Goal: Task Accomplishment & Management: Complete application form

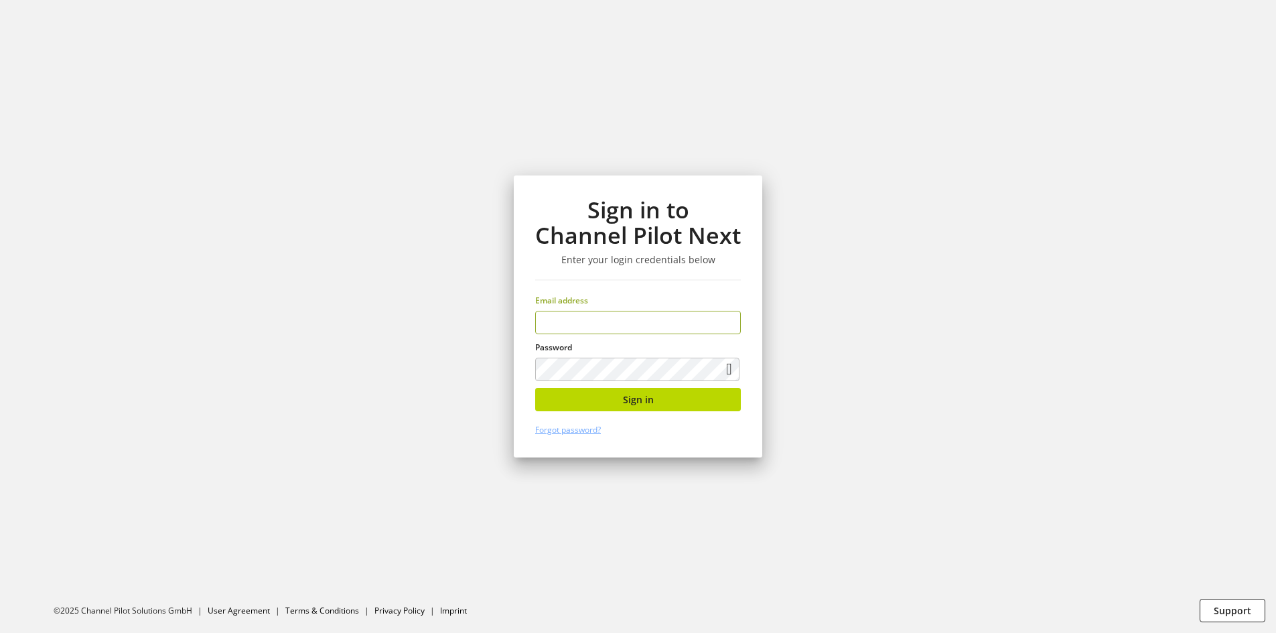
type input "**********"
click at [655, 406] on button "Sign in" at bounding box center [638, 399] width 206 height 23
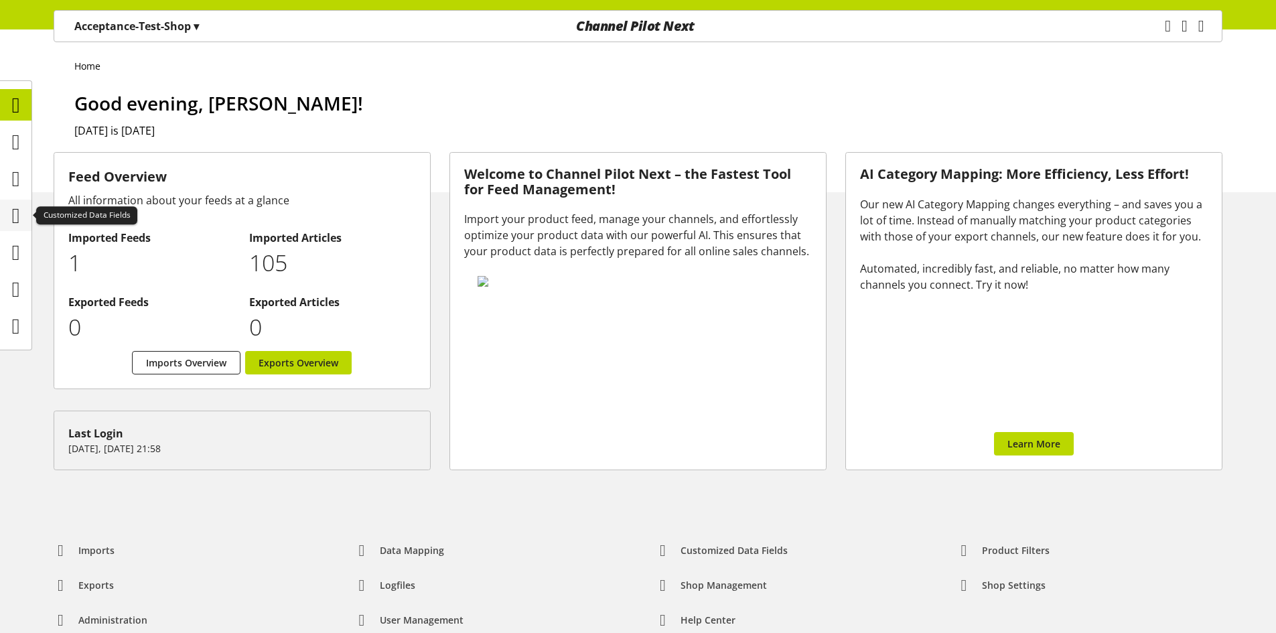
click at [12, 206] on icon at bounding box center [16, 215] width 8 height 27
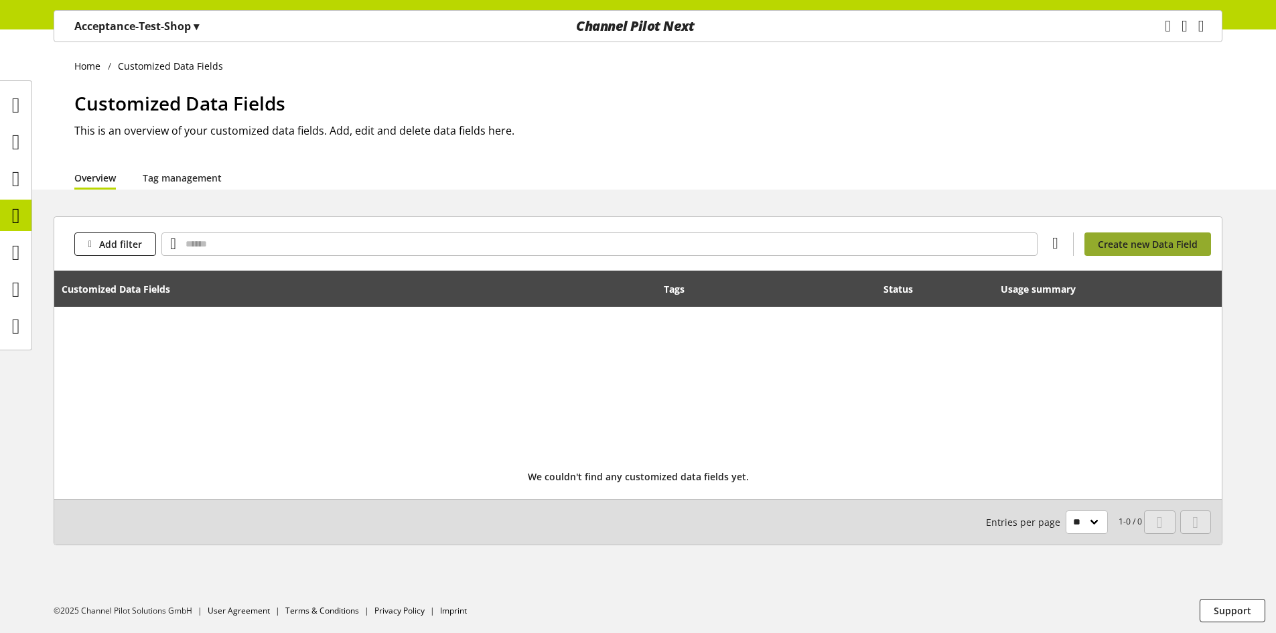
click at [1109, 253] on link "Create new Data Field" at bounding box center [1147, 243] width 127 height 23
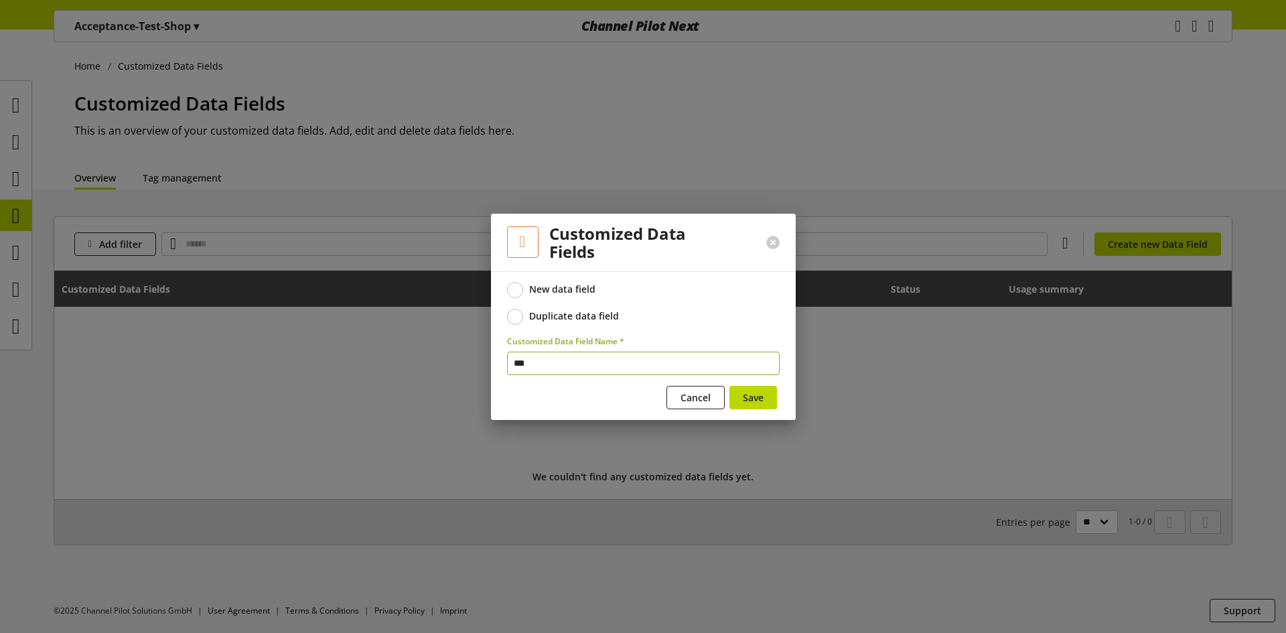
type input "***"
click at [777, 397] on div "Save" at bounding box center [753, 400] width 52 height 28
click at [765, 397] on button "Save" at bounding box center [753, 397] width 48 height 23
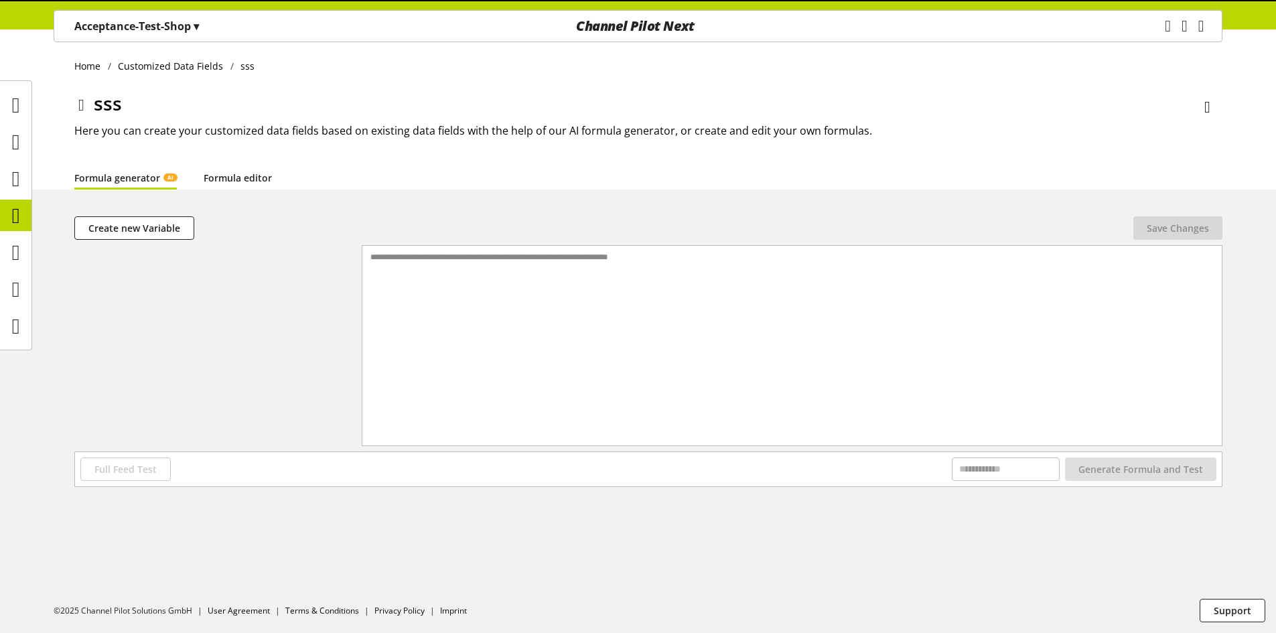
click at [257, 183] on link "Formula editor" at bounding box center [238, 178] width 68 height 14
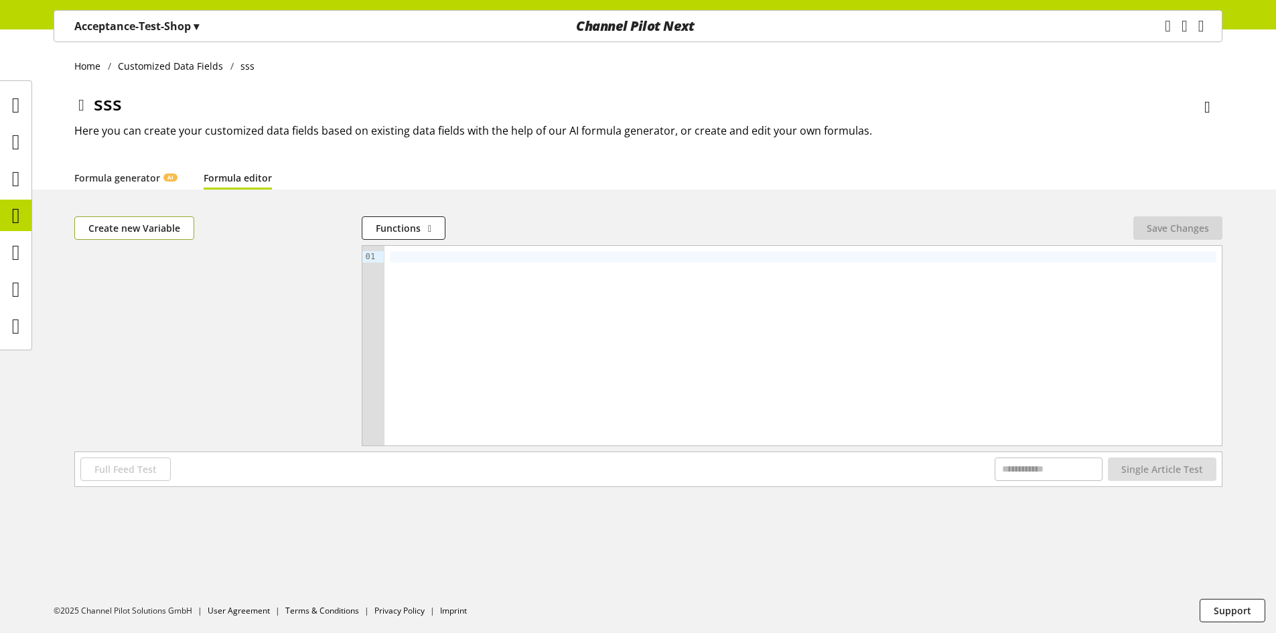
click at [173, 230] on span "Create new Variable" at bounding box center [134, 228] width 92 height 14
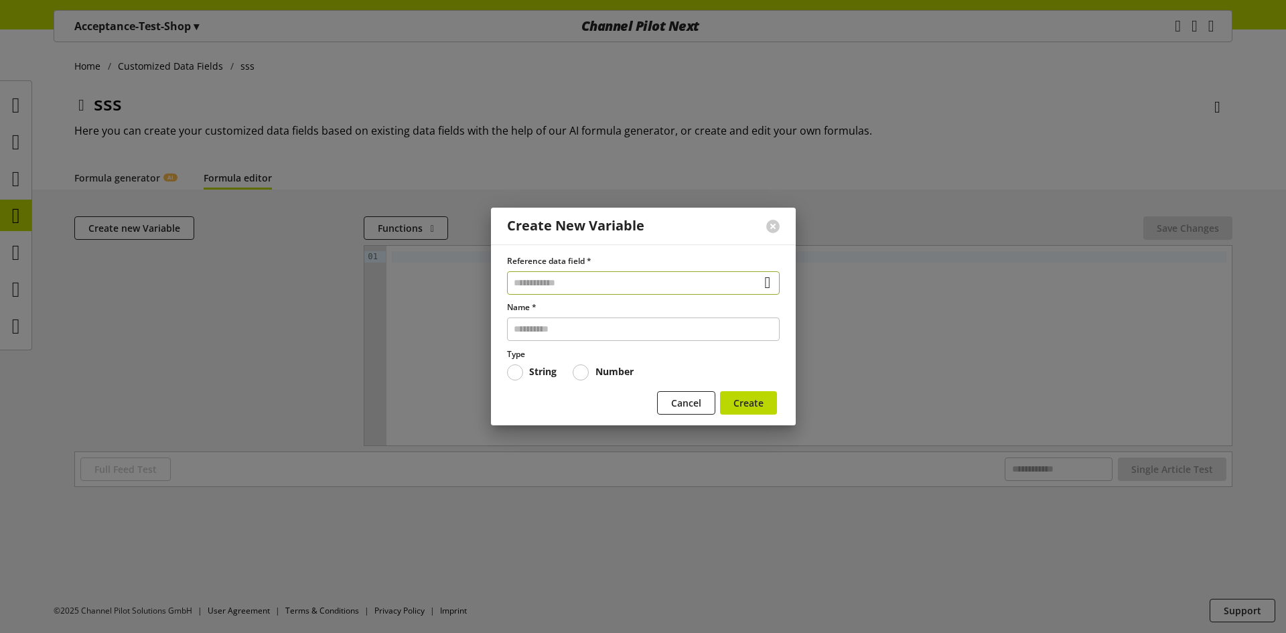
click at [545, 277] on input "text" at bounding box center [643, 282] width 273 height 23
click at [567, 356] on div "Data Fields from Feeds" at bounding box center [640, 359] width 214 height 14
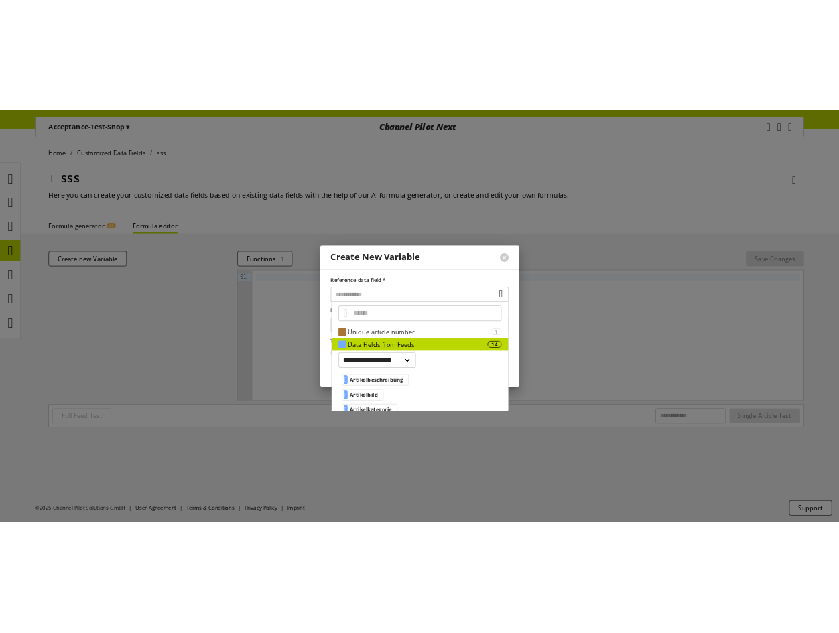
scroll to position [67, 0]
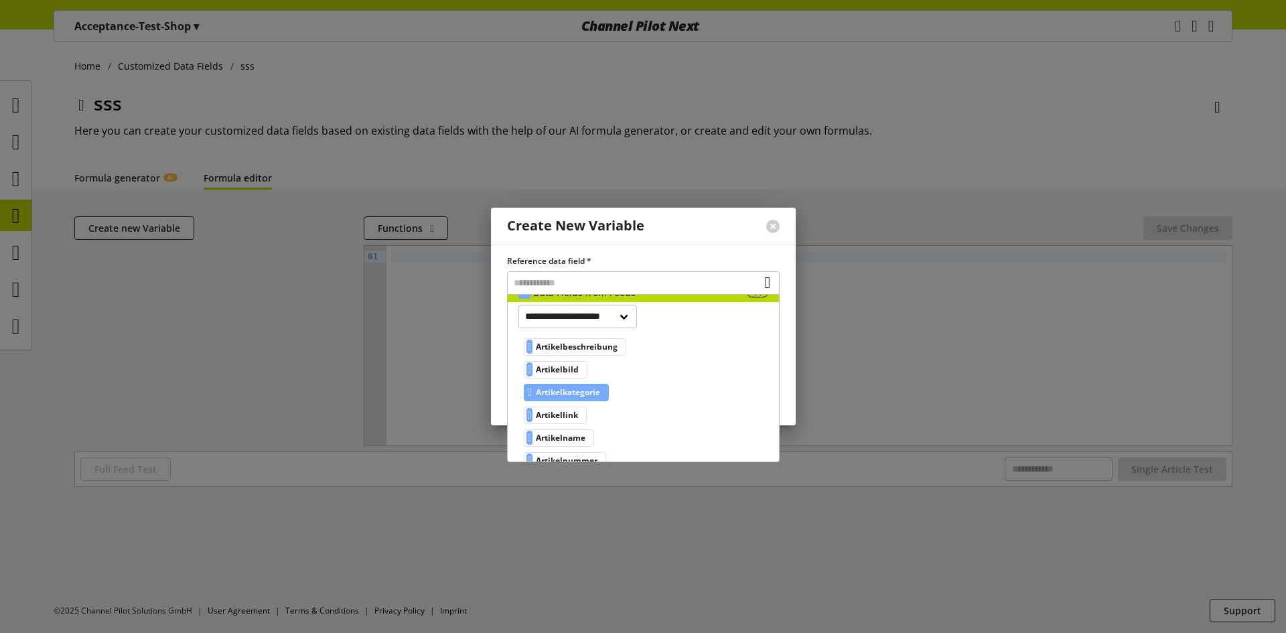
click at [597, 391] on span "Artikelkategorie" at bounding box center [568, 392] width 64 height 16
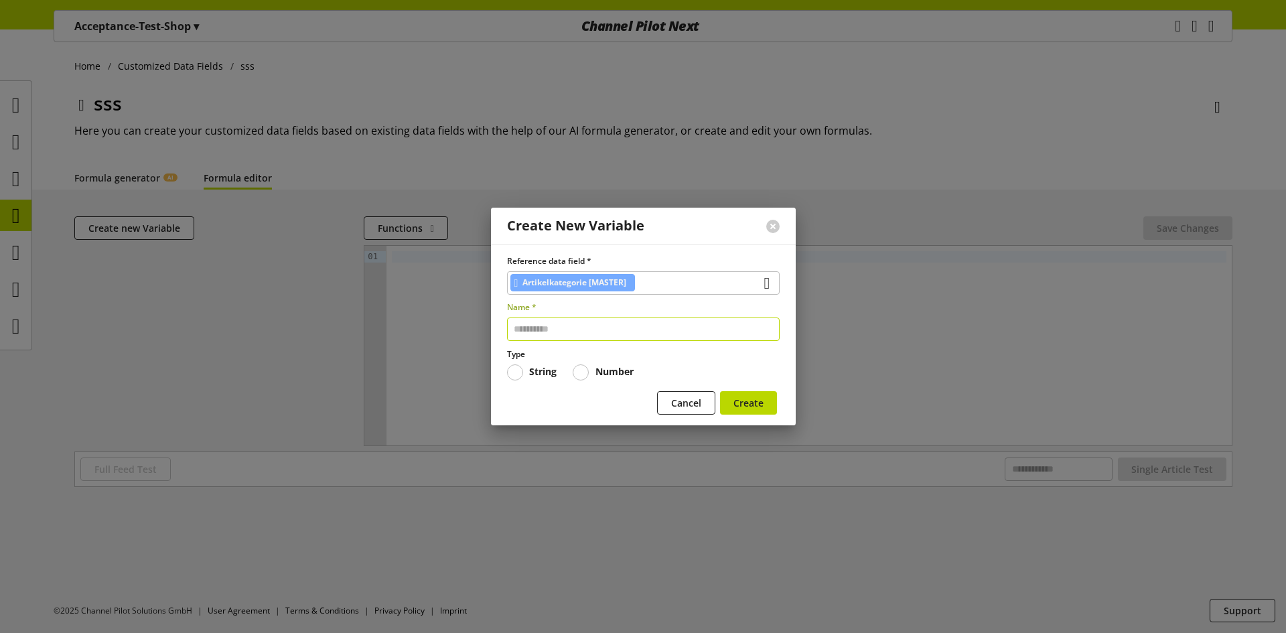
click at [571, 327] on input "text" at bounding box center [643, 328] width 273 height 23
type input "*****"
click at [729, 400] on button "Create" at bounding box center [748, 402] width 57 height 23
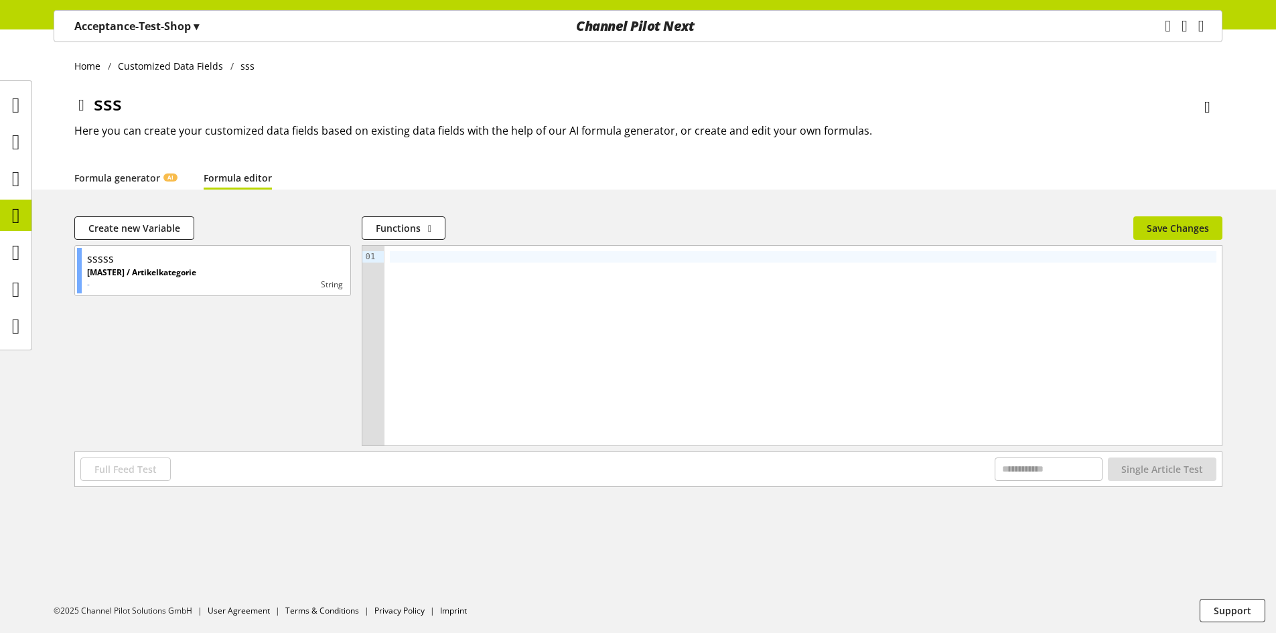
click at [451, 272] on div at bounding box center [802, 346] width 837 height 200
click at [1175, 229] on span "Save Changes" at bounding box center [1178, 228] width 62 height 14
click at [182, 30] on p "Acceptance-Test-Shop ▾" at bounding box center [136, 26] width 125 height 16
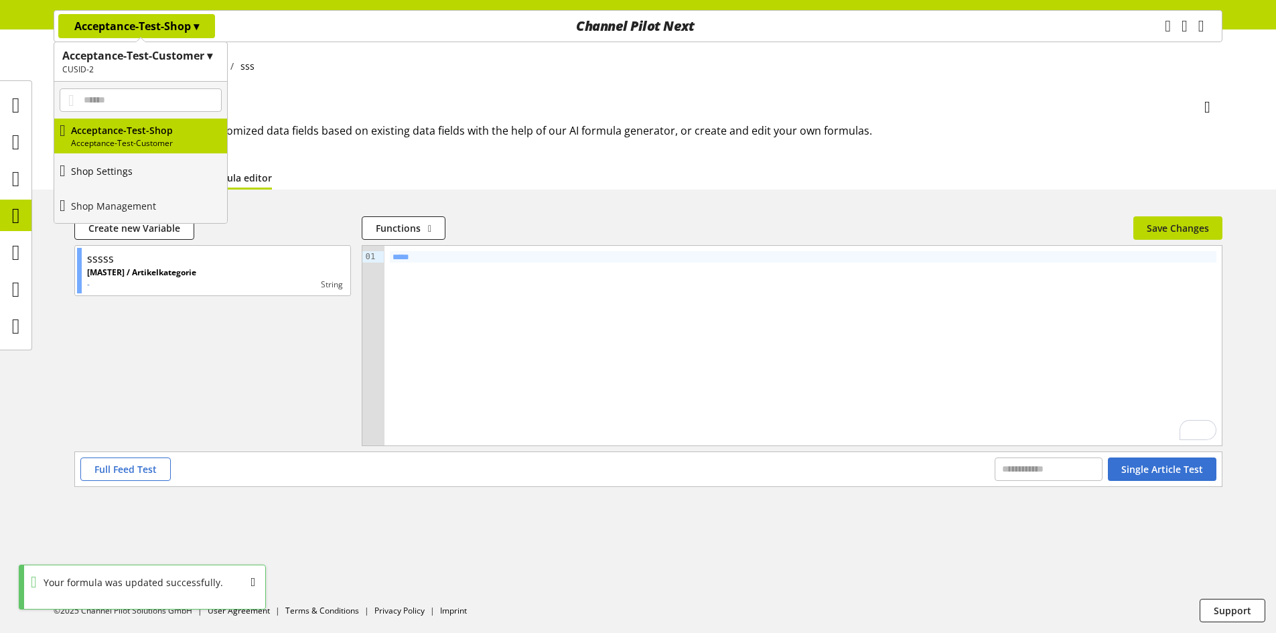
click at [156, 184] on link "Shop Settings" at bounding box center [140, 170] width 173 height 35
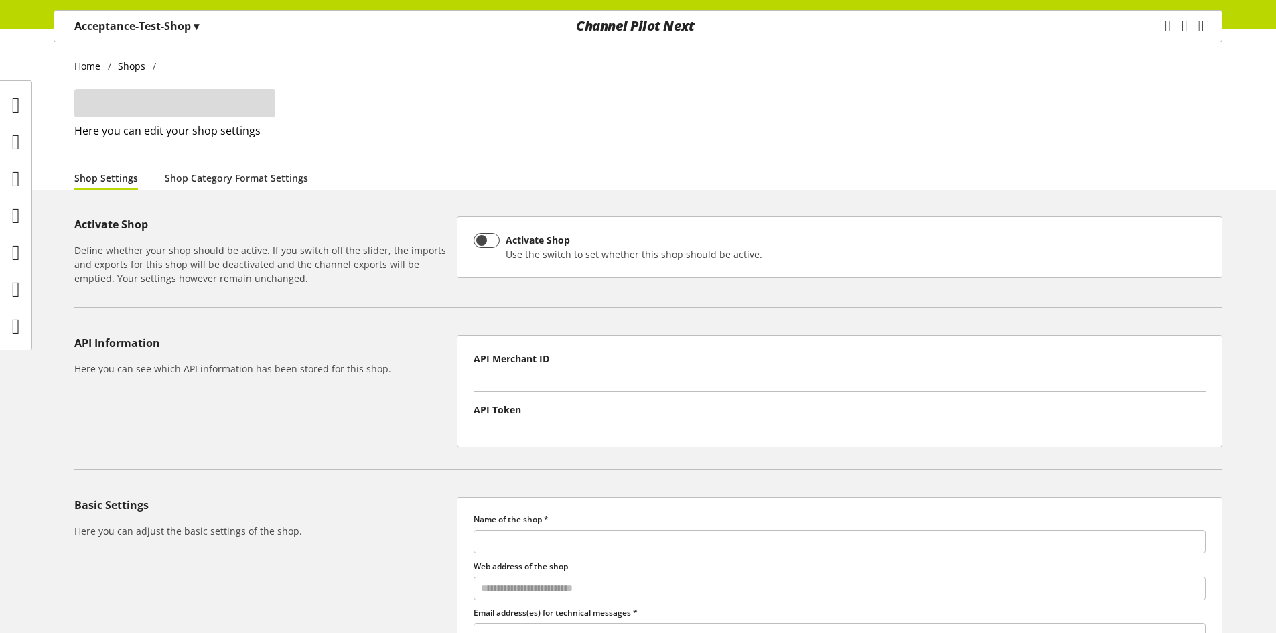
type input "**********"
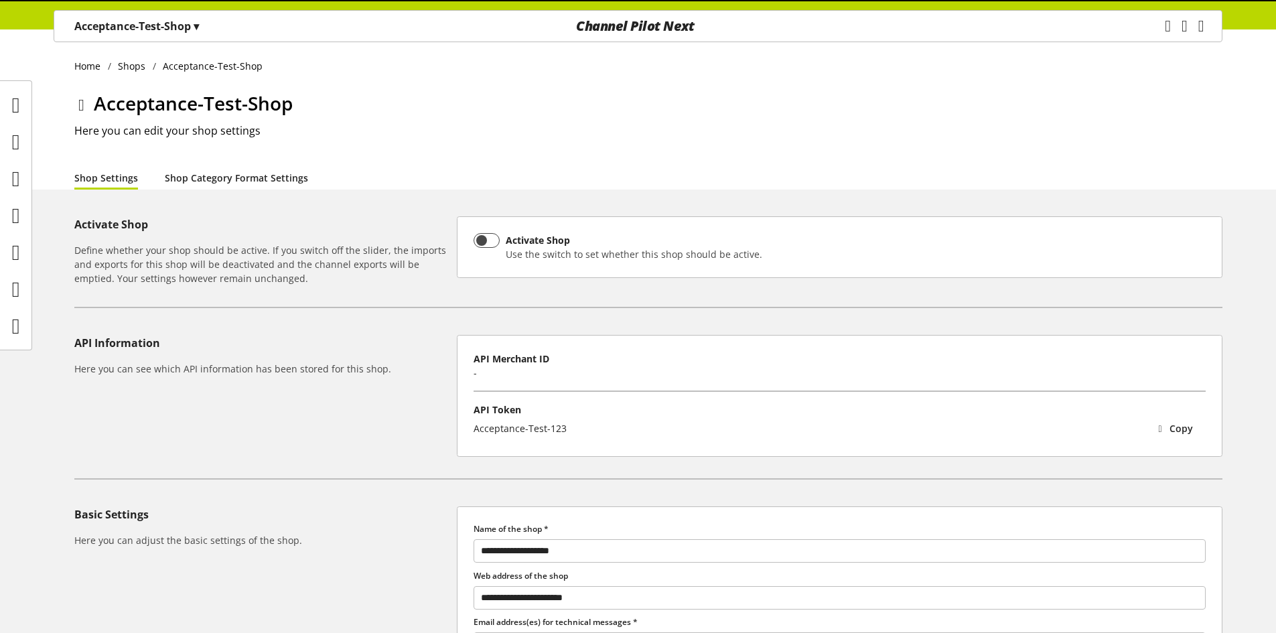
click at [248, 179] on link "Shop Category Format Settings" at bounding box center [236, 178] width 143 height 14
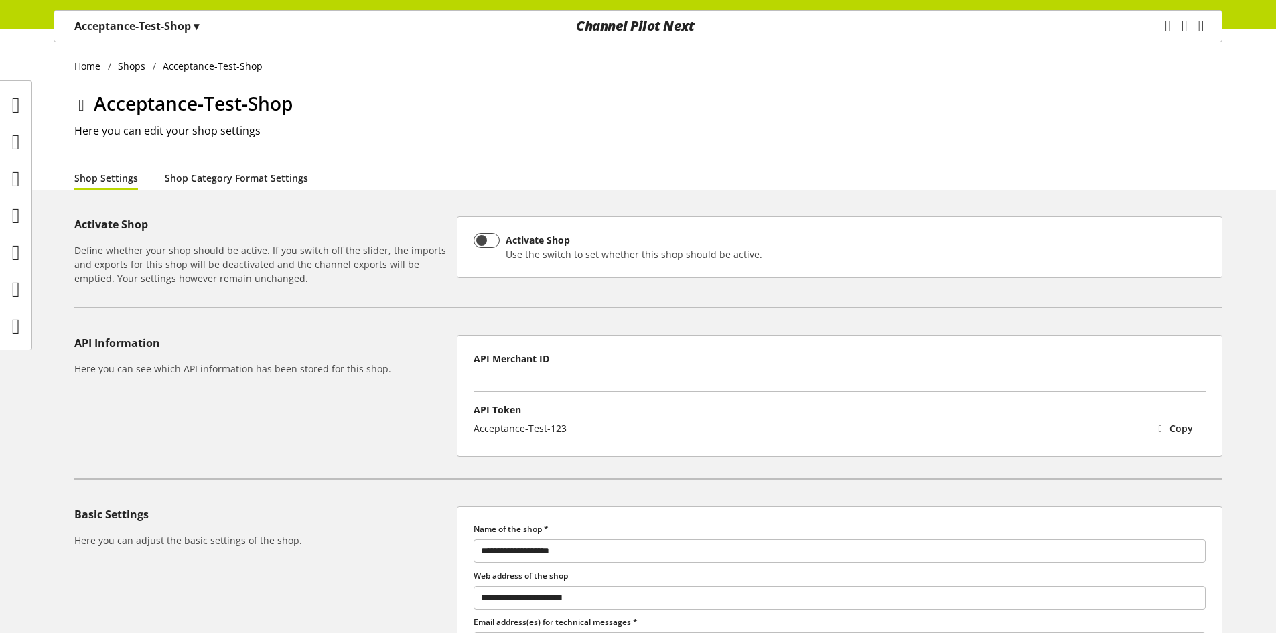
select select "*"
select select
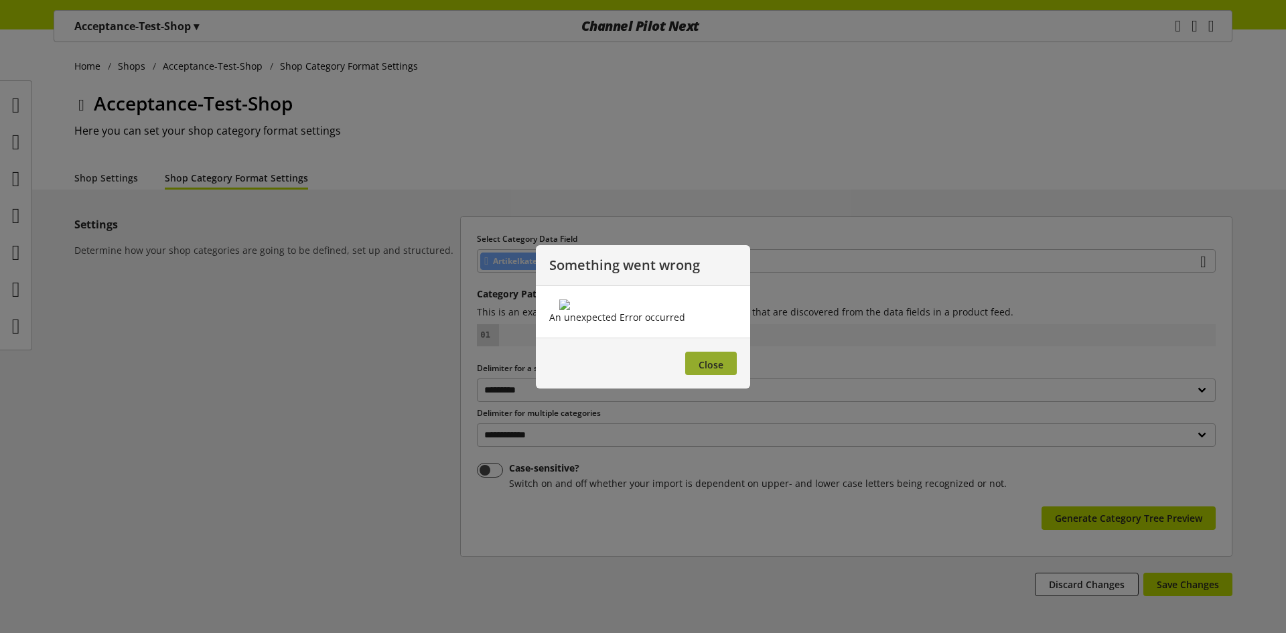
click at [717, 371] on span "Close" at bounding box center [711, 364] width 25 height 13
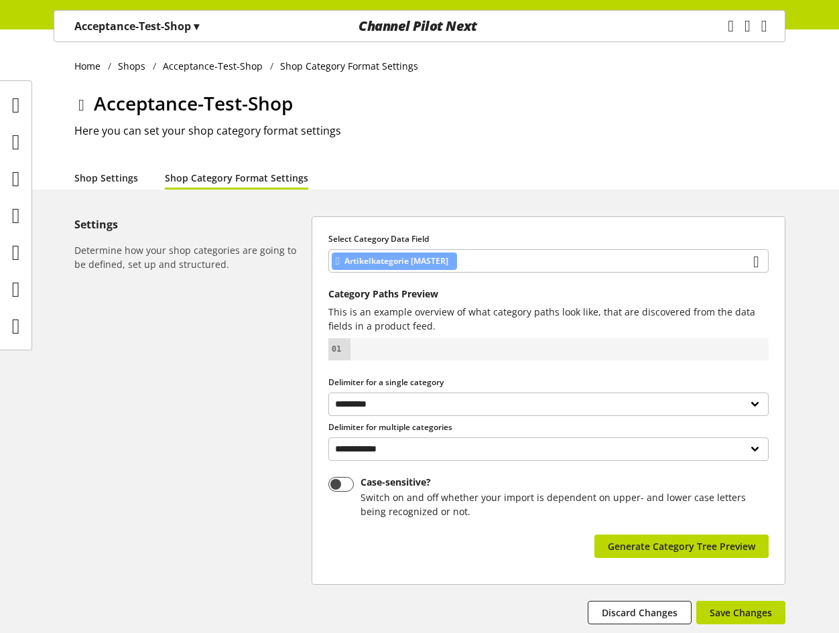
click at [106, 180] on link "Shop Settings" at bounding box center [106, 178] width 64 height 14
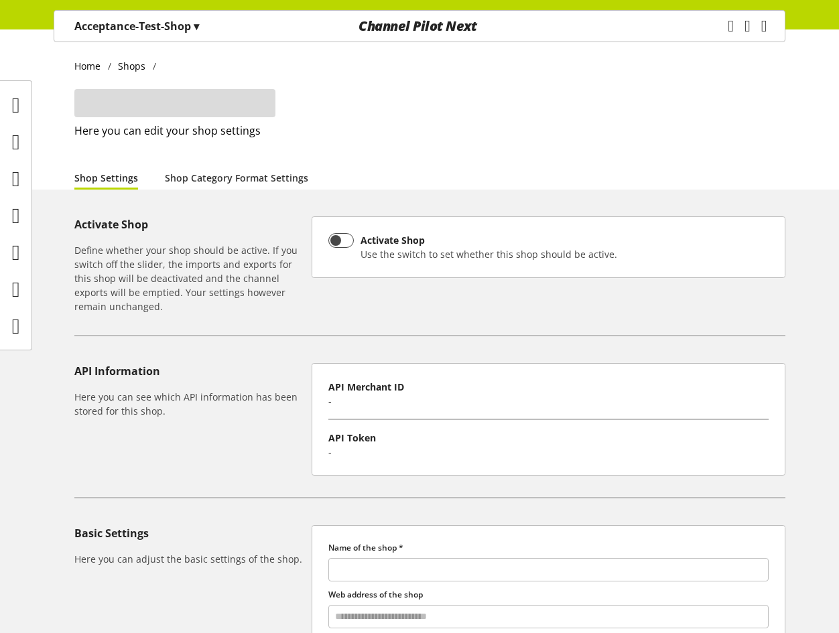
type input "**********"
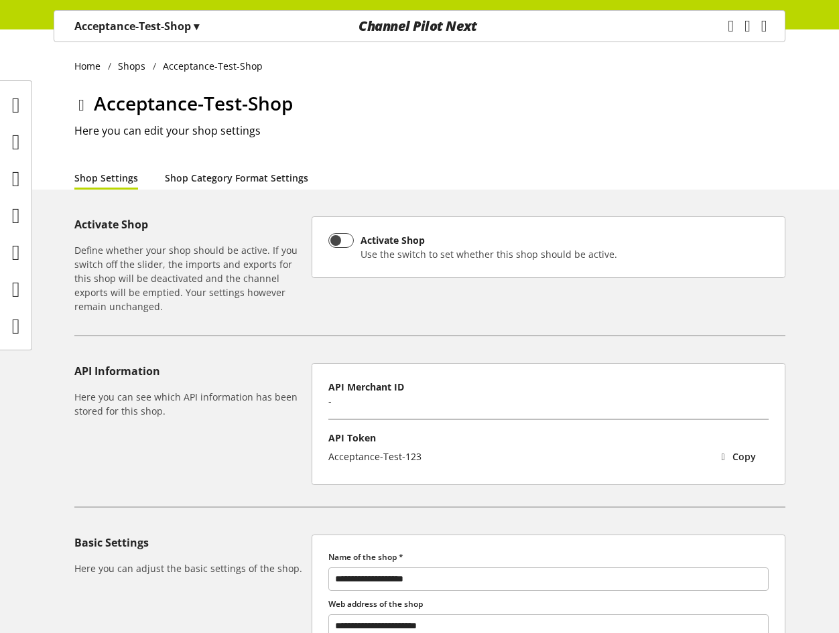
click at [253, 180] on link "Shop Category Format Settings" at bounding box center [236, 178] width 143 height 14
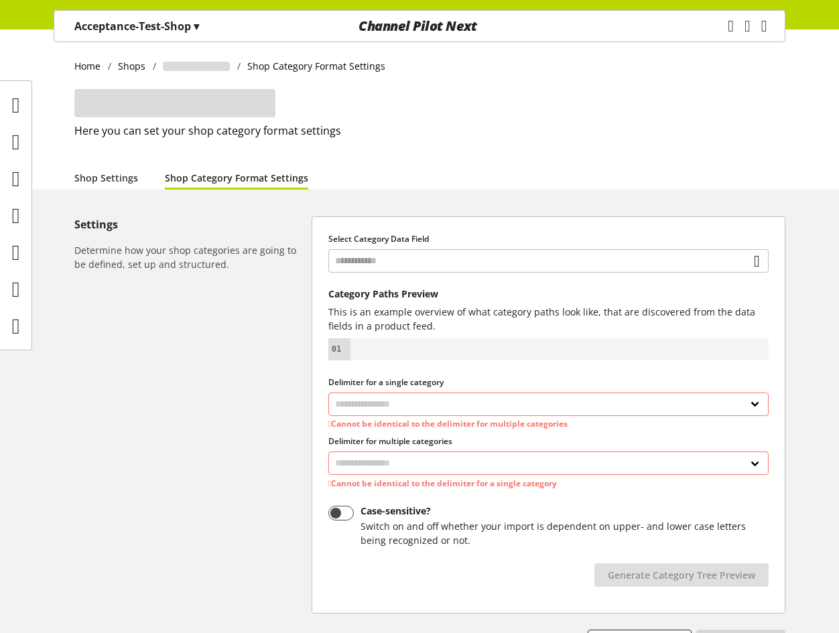
select select "*"
select select
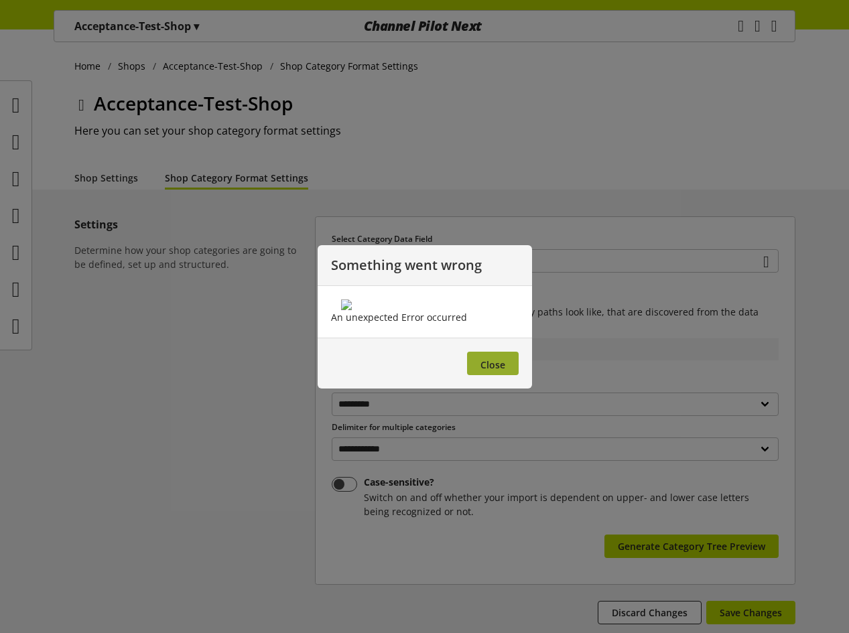
click at [510, 375] on button "Close" at bounding box center [493, 363] width 52 height 23
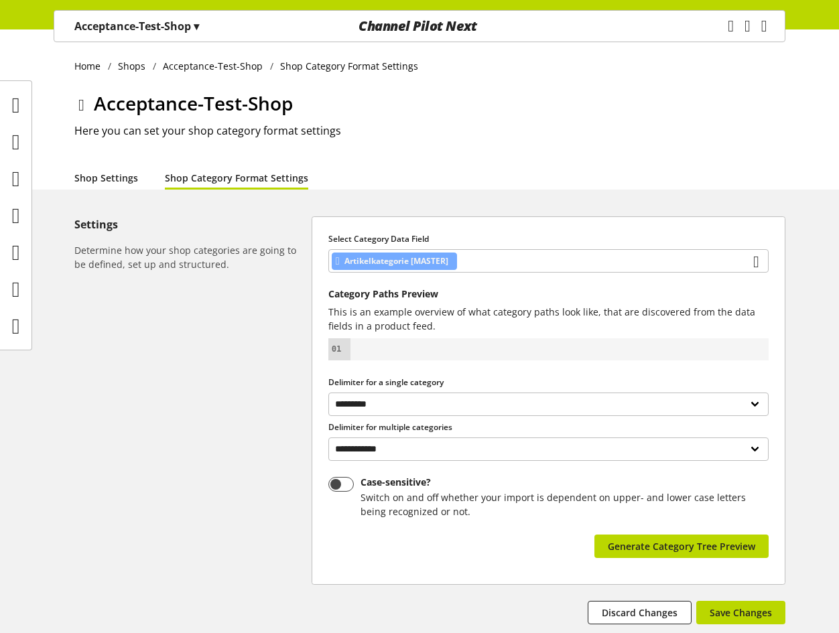
click at [91, 180] on link "Shop Settings" at bounding box center [106, 178] width 64 height 14
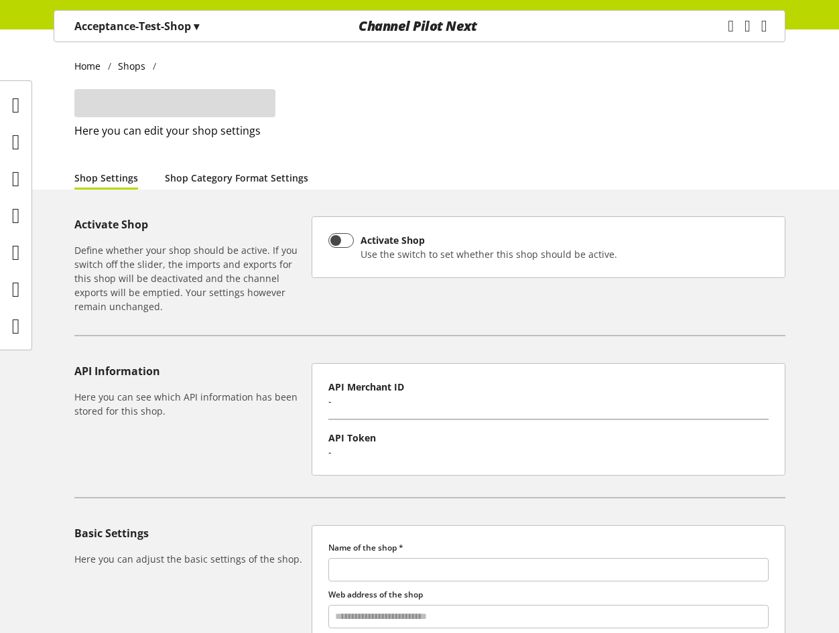
type input "**********"
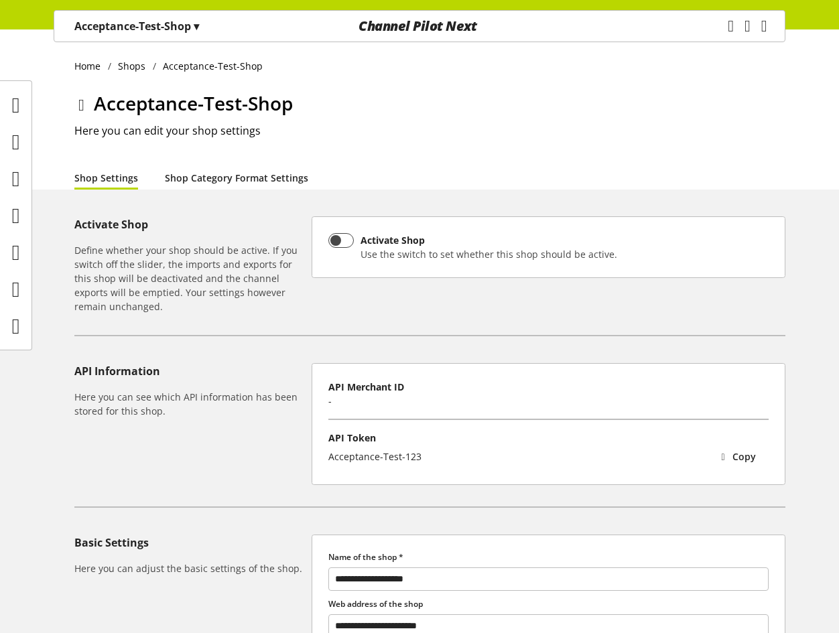
click at [177, 182] on link "Shop Category Format Settings" at bounding box center [236, 178] width 143 height 14
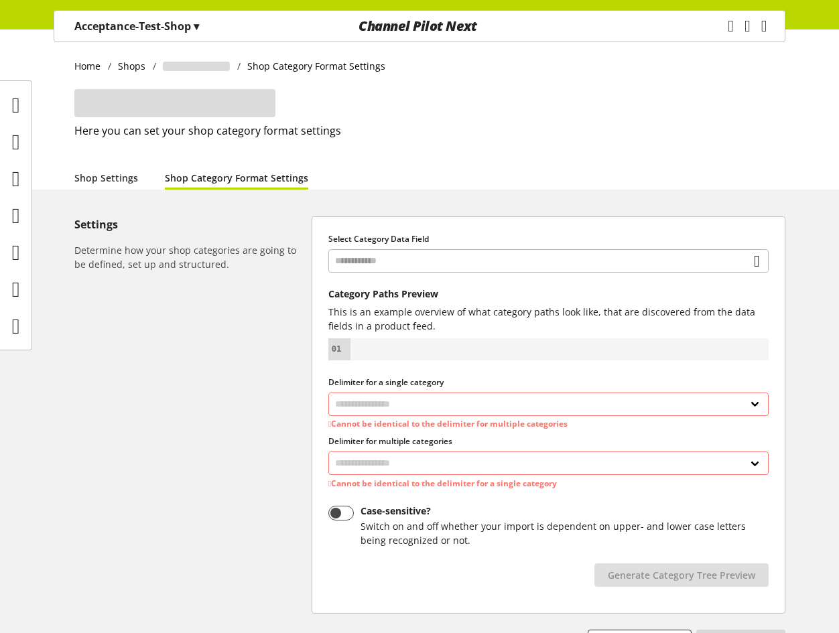
select select "*"
select select
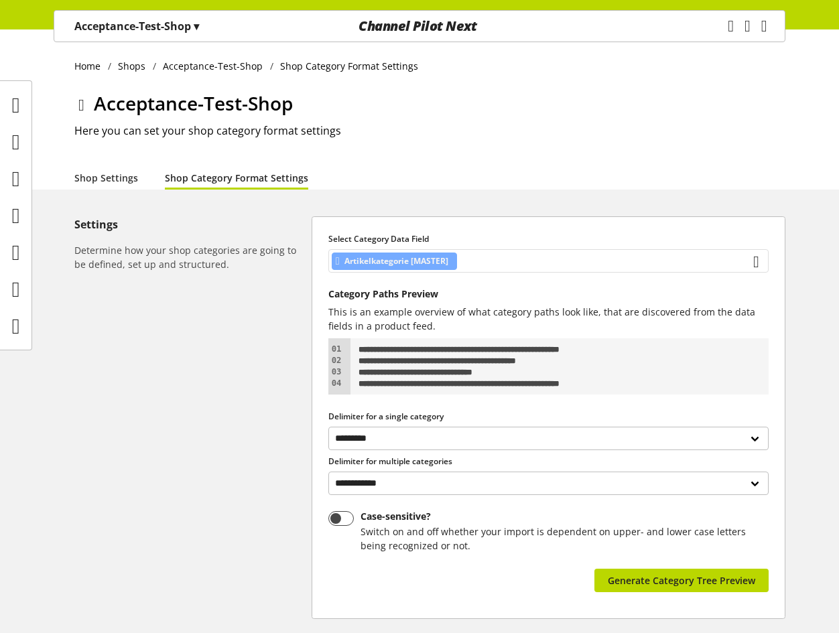
click at [479, 259] on div "Artikelkategorie [MASTER]" at bounding box center [548, 260] width 440 height 23
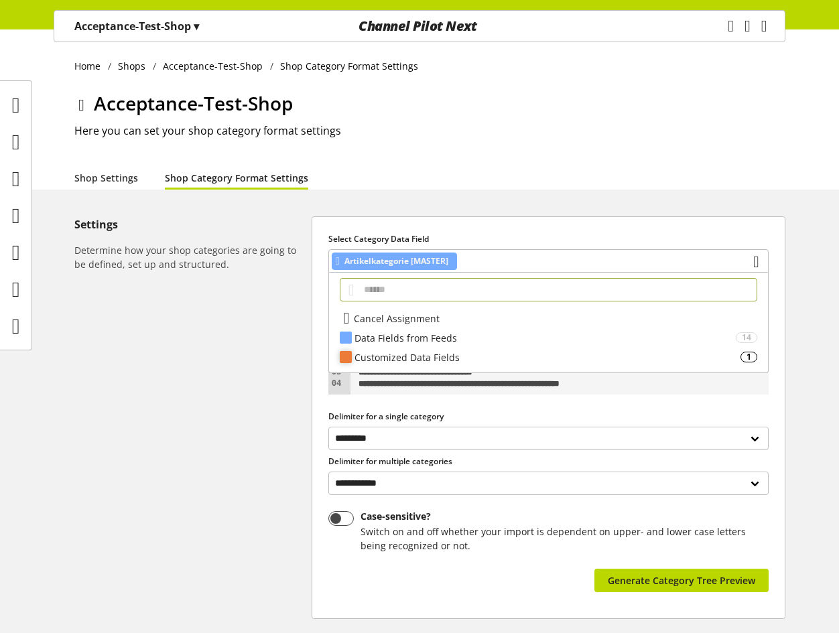
click at [446, 357] on div "Customized Data Fields" at bounding box center [547, 357] width 386 height 14
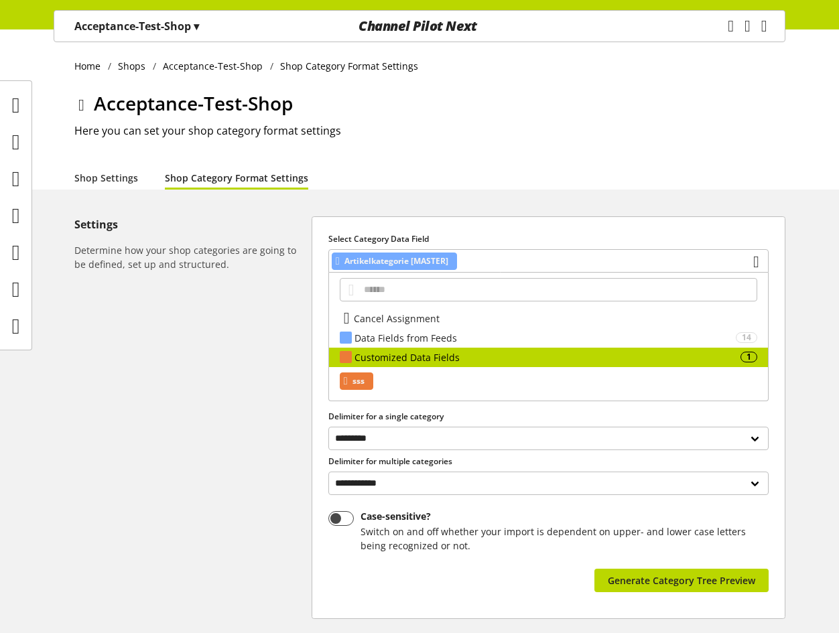
click at [361, 384] on span "sss" at bounding box center [358, 381] width 12 height 16
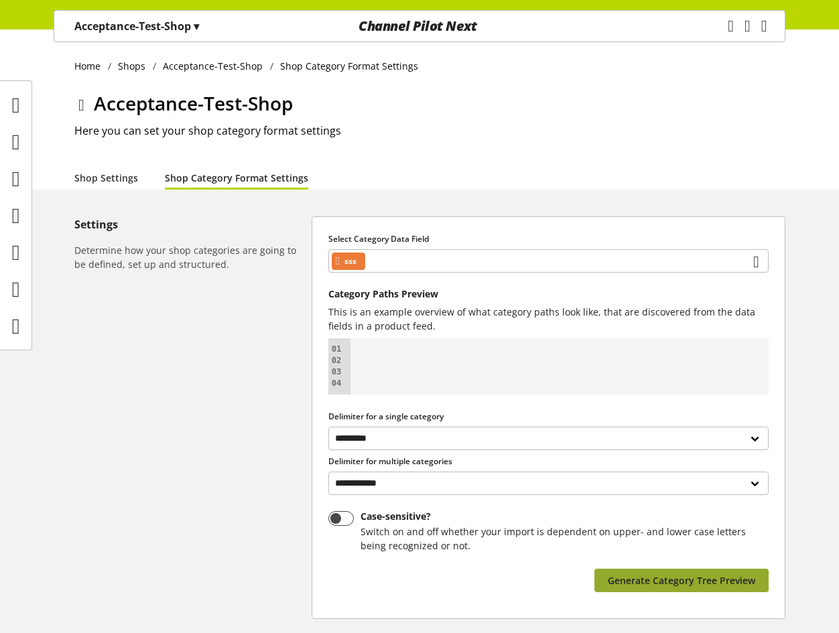
click at [635, 573] on span "Generate Category Tree Preview" at bounding box center [681, 580] width 147 height 14
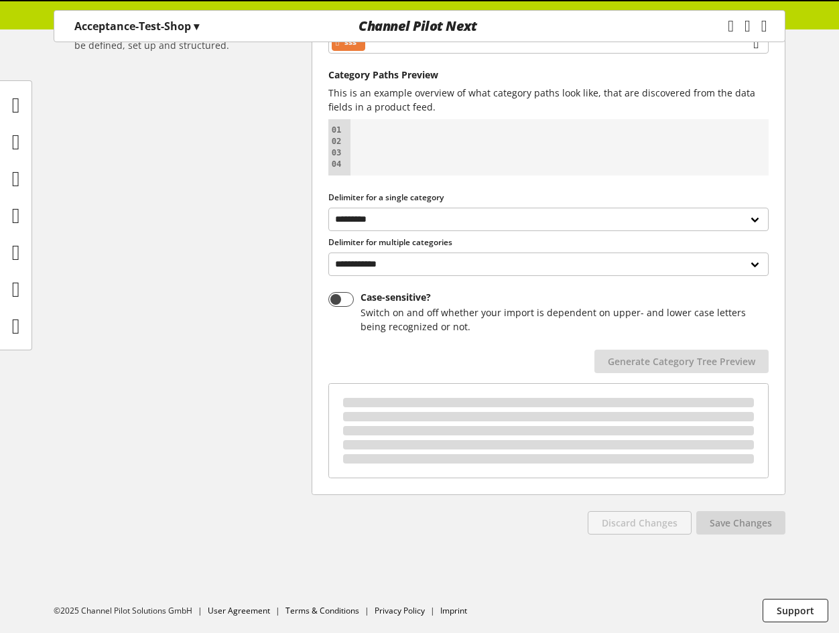
scroll to position [124, 0]
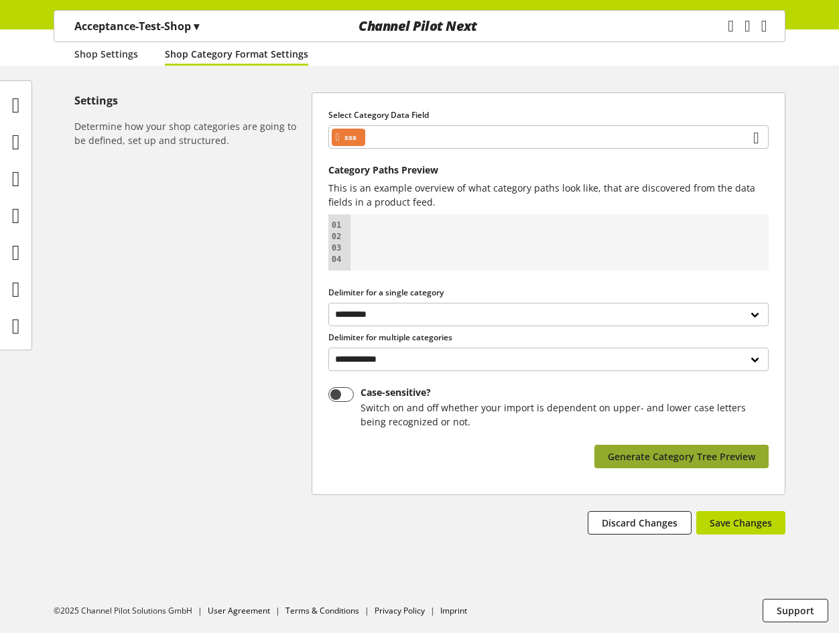
click at [632, 460] on span "Generate Category Tree Preview" at bounding box center [681, 456] width 147 height 14
click at [95, 38] on div "Acceptance-Test-Shop ▾ Acceptance-Test-Customer ▾ CUSID-2 All customers Accepta…" at bounding box center [136, 26] width 165 height 31
click at [100, 32] on p "Acceptance-Test-Shop ▾" at bounding box center [136, 26] width 125 height 16
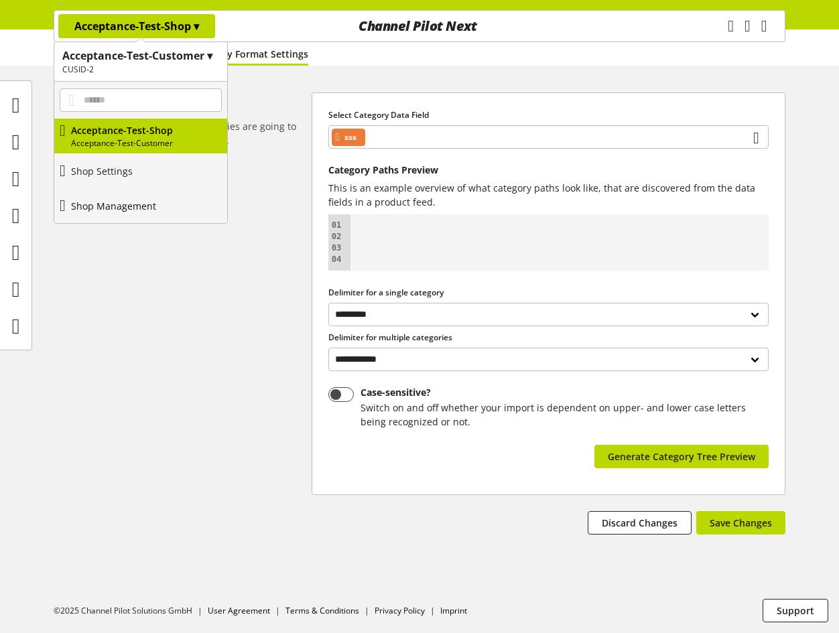
click at [130, 208] on p "Shop Management" at bounding box center [113, 206] width 85 height 14
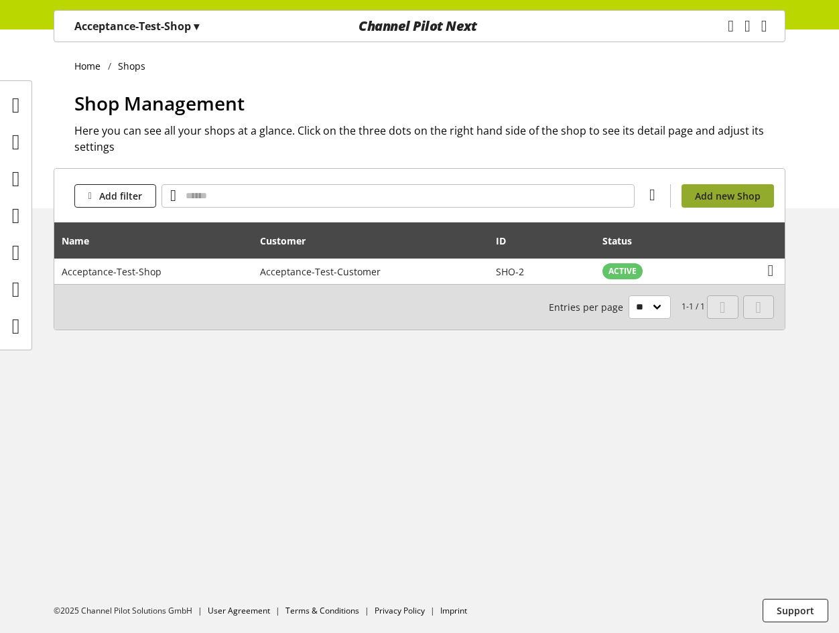
click at [706, 200] on span "Add new Shop" at bounding box center [728, 196] width 66 height 14
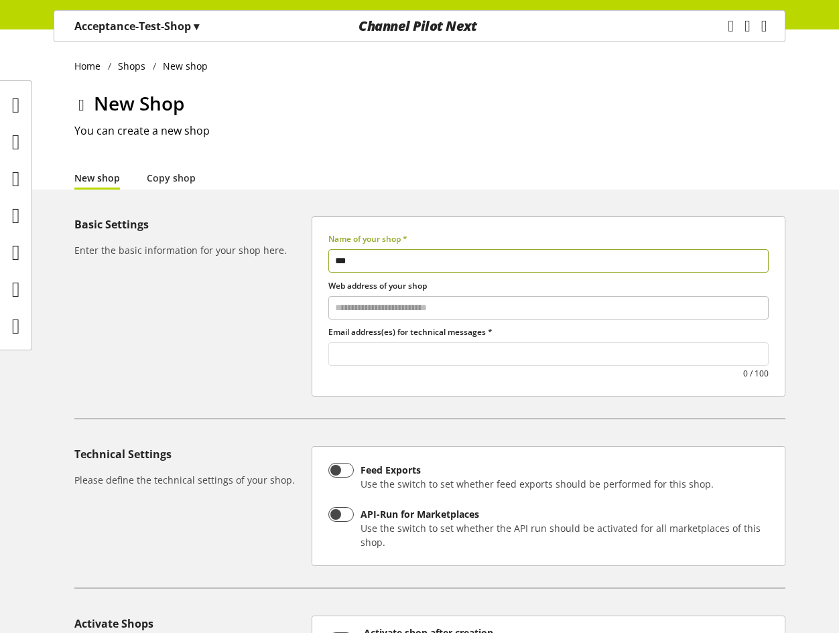
type input "***"
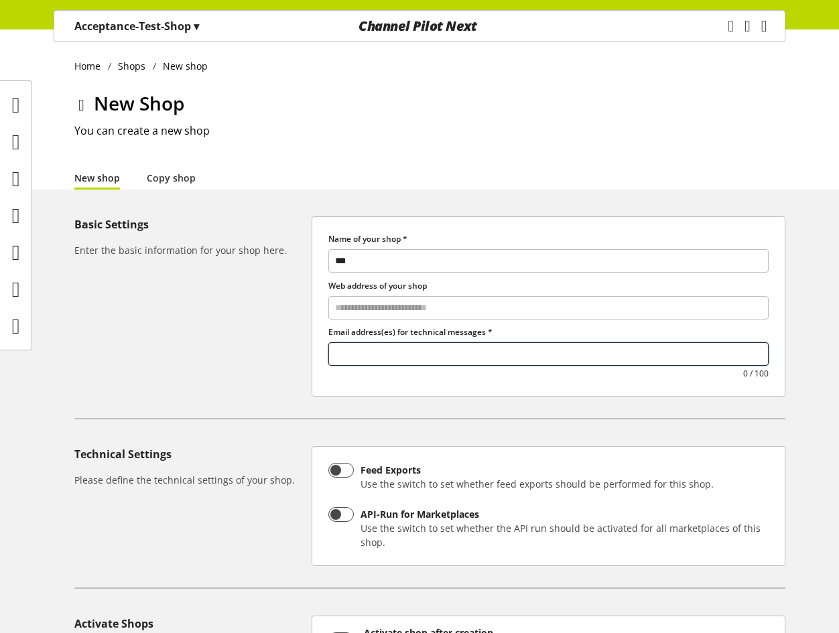
click at [486, 362] on input "text" at bounding box center [548, 354] width 439 height 18
type input "******"
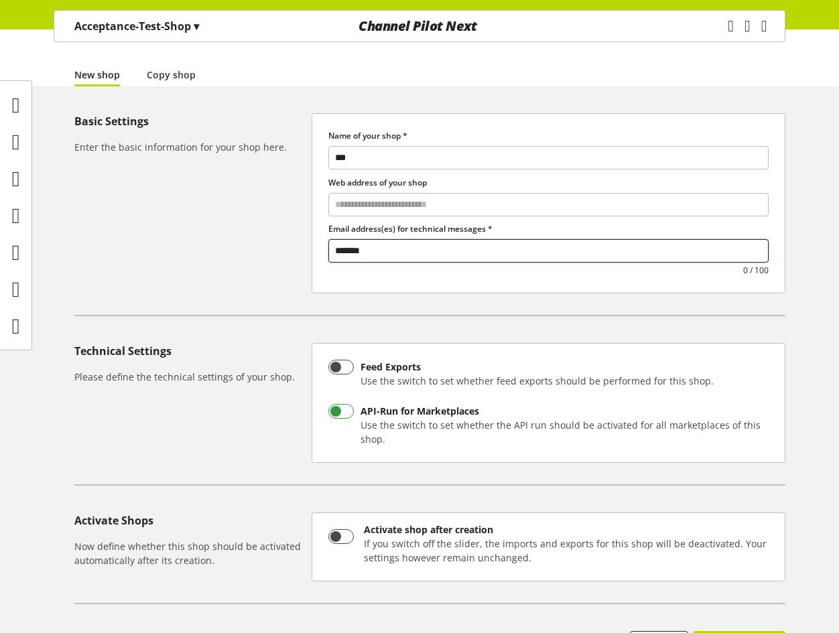
scroll to position [223, 0]
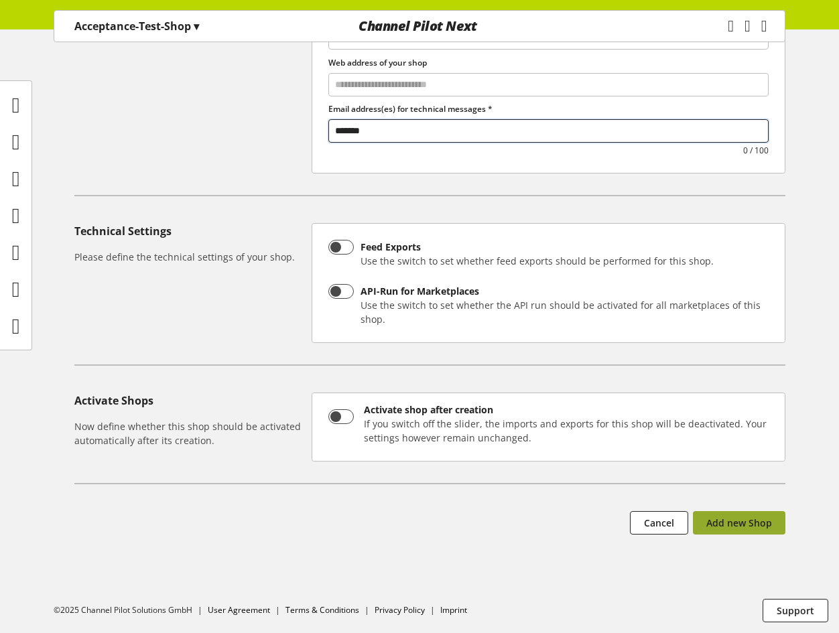
type input "*******"
click at [716, 513] on button "Add new Shop" at bounding box center [739, 522] width 92 height 23
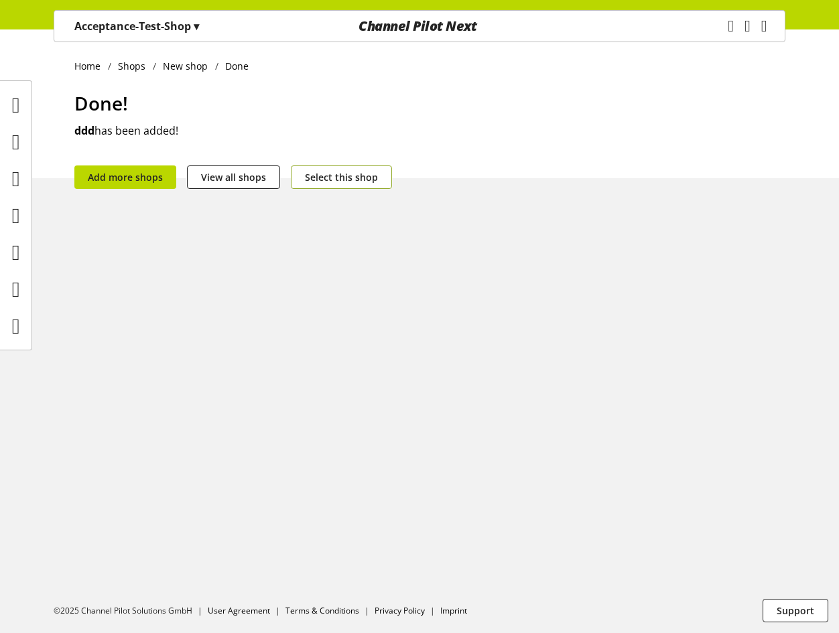
click at [323, 166] on button "Select this shop" at bounding box center [341, 176] width 101 height 23
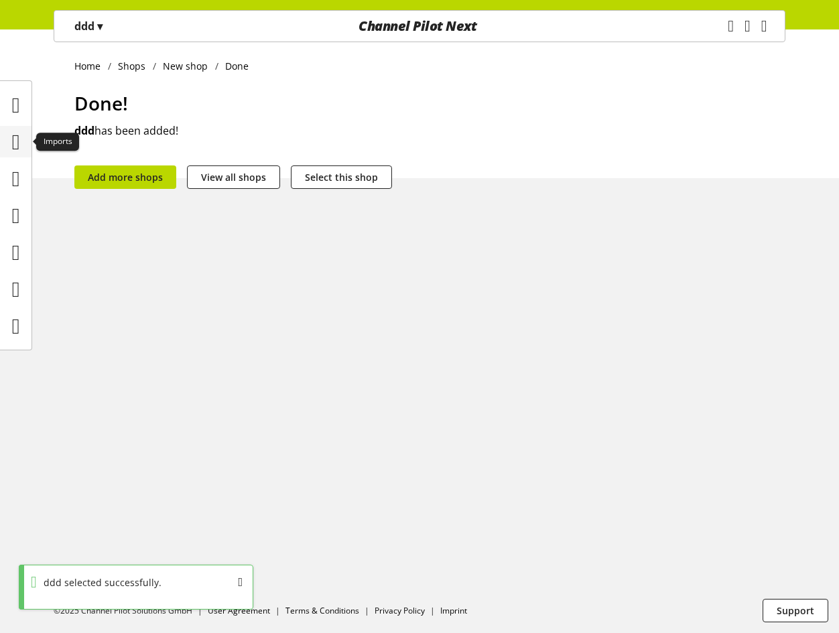
click at [20, 143] on icon at bounding box center [16, 142] width 8 height 27
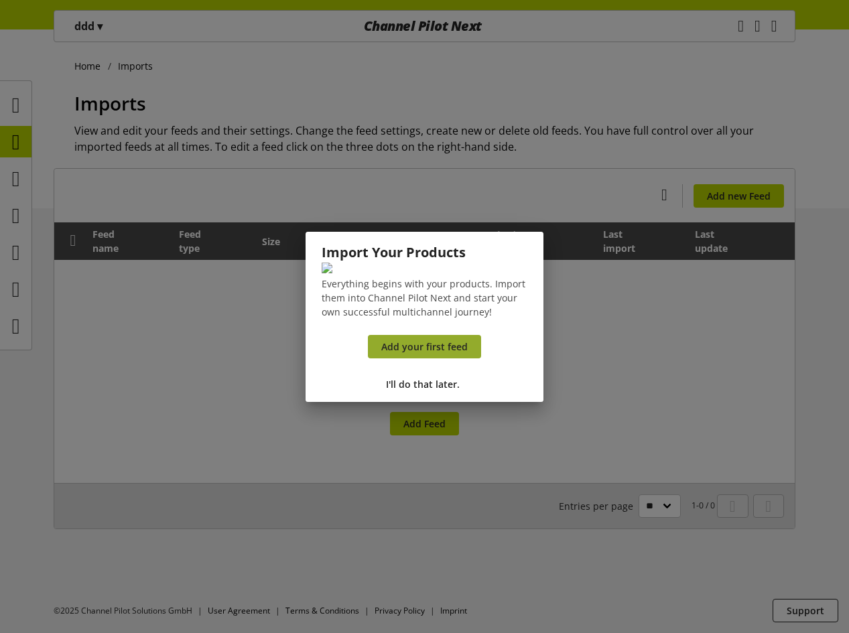
click at [413, 354] on span "Add your first feed" at bounding box center [424, 347] width 86 height 14
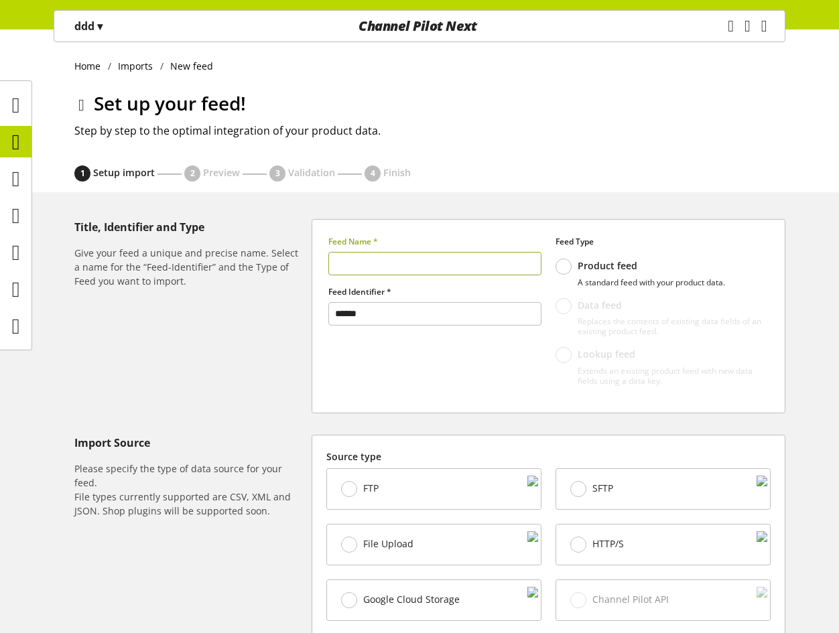
click at [376, 267] on input "text" at bounding box center [434, 263] width 213 height 23
type input "****"
click at [381, 533] on div "File Upload" at bounding box center [434, 544] width 214 height 40
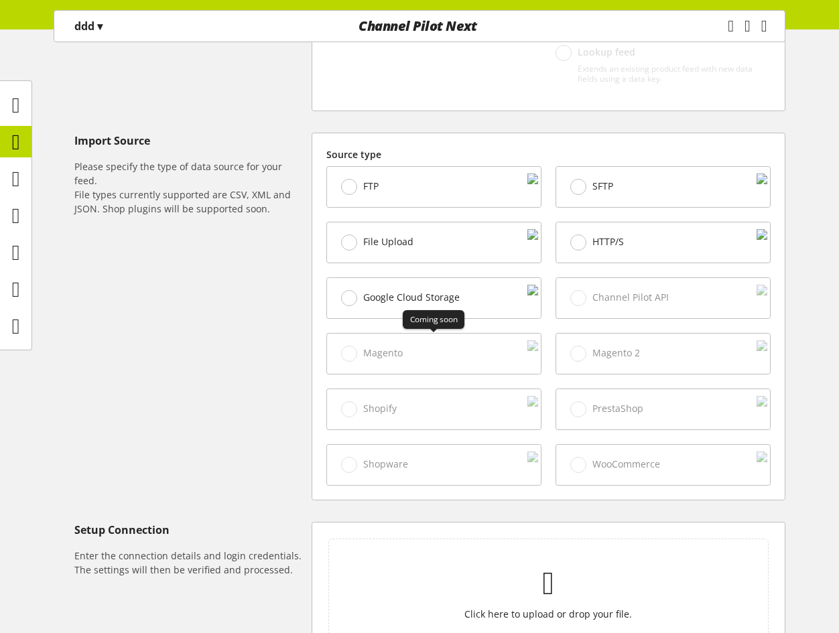
scroll to position [402, 0]
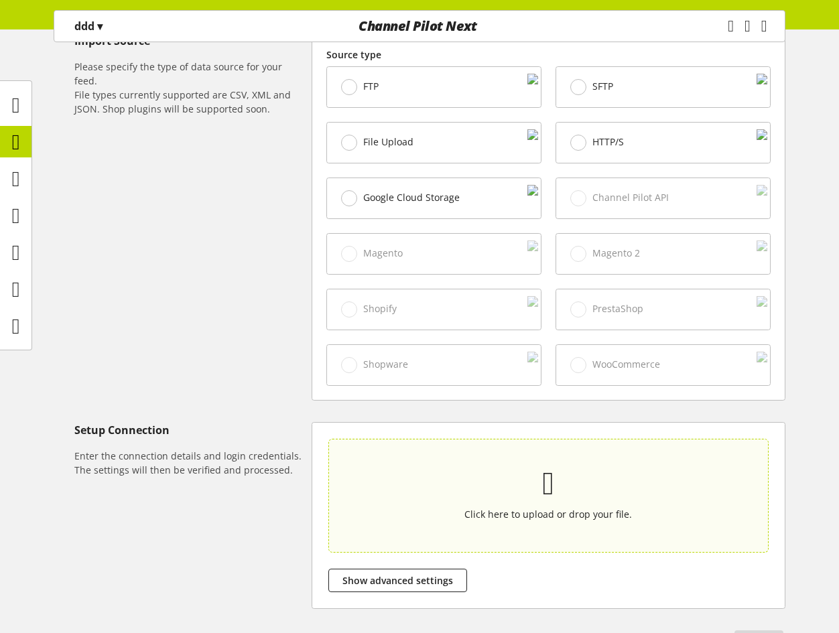
click at [460, 537] on section "Click here to upload or drop your file." at bounding box center [548, 495] width 434 height 108
click at [460, 537] on input "Click here to upload or drop your file." at bounding box center [548, 496] width 440 height 114
type input "**********"
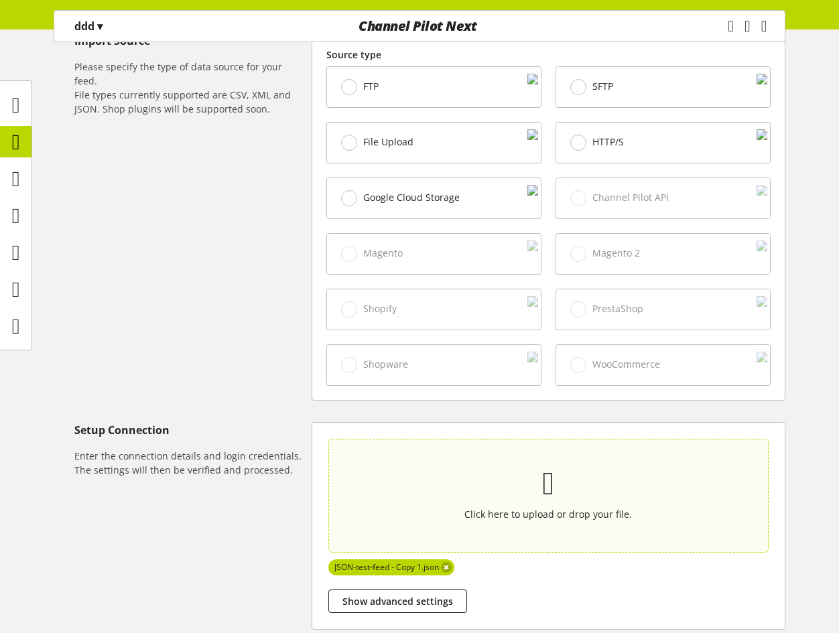
scroll to position [522, 0]
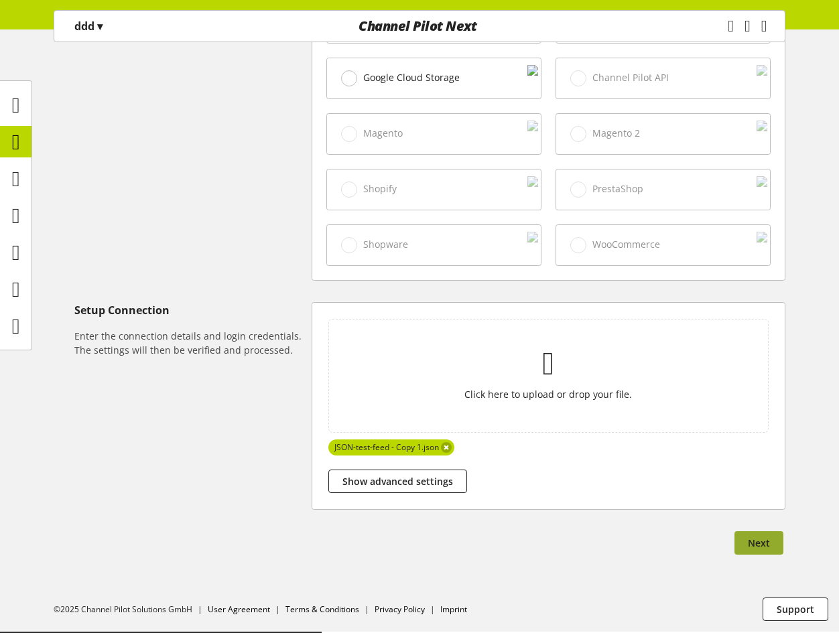
click at [778, 553] on button "Next" at bounding box center [758, 542] width 49 height 23
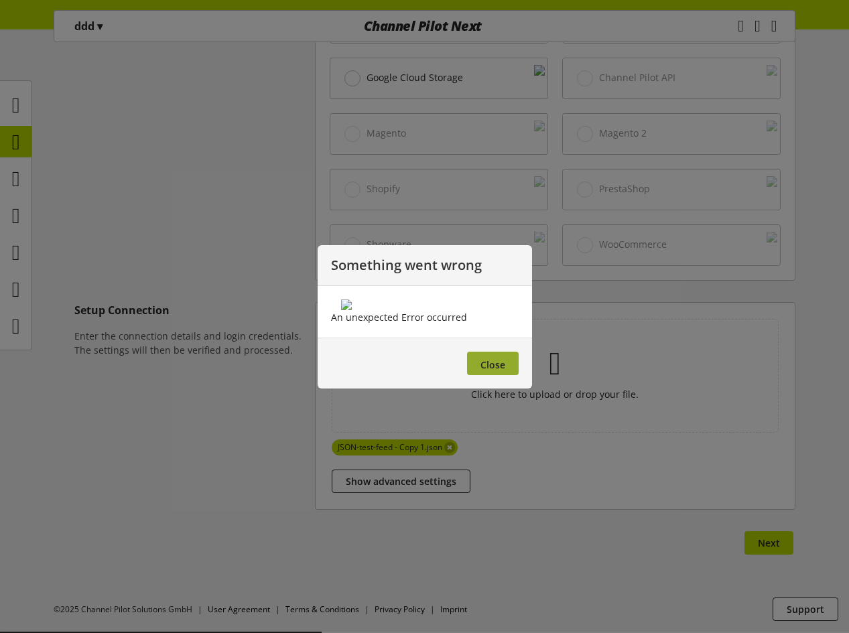
click at [502, 371] on span "Close" at bounding box center [492, 364] width 25 height 13
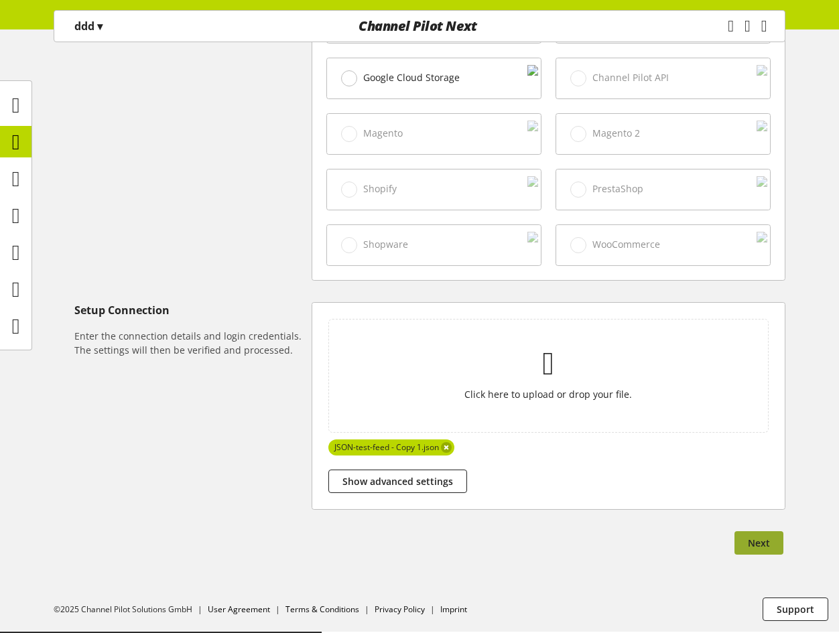
click at [763, 541] on span "Next" at bounding box center [759, 543] width 22 height 14
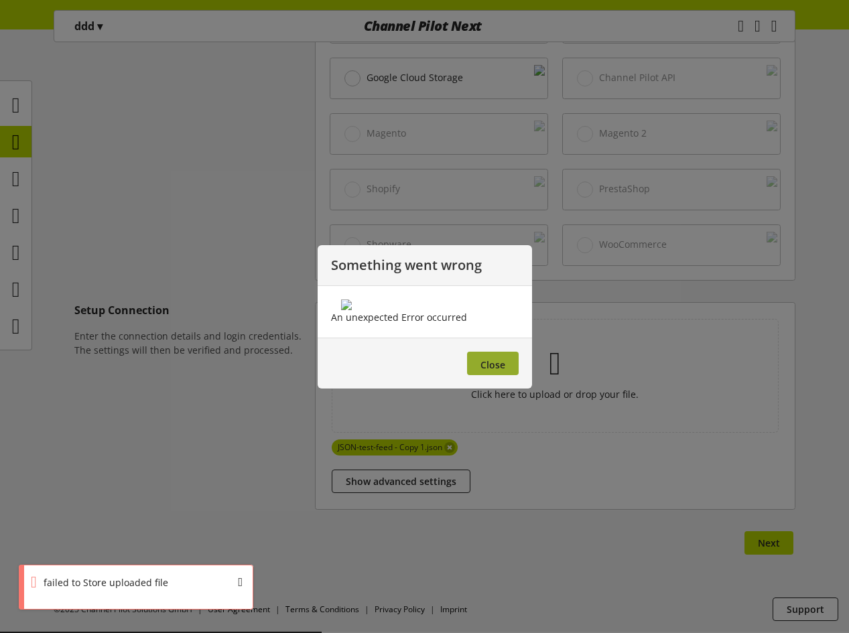
click at [499, 371] on span "Close" at bounding box center [492, 364] width 25 height 13
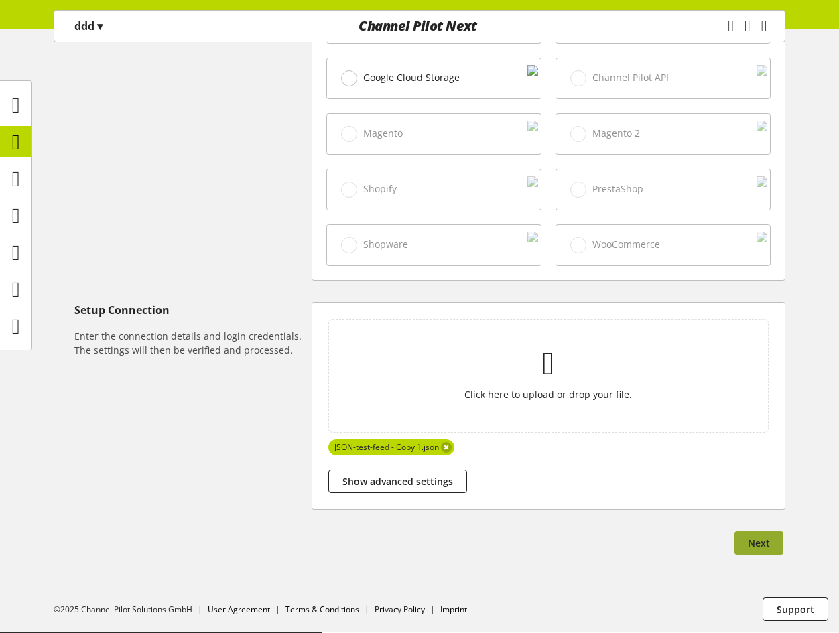
click at [762, 541] on span "Next" at bounding box center [759, 543] width 22 height 14
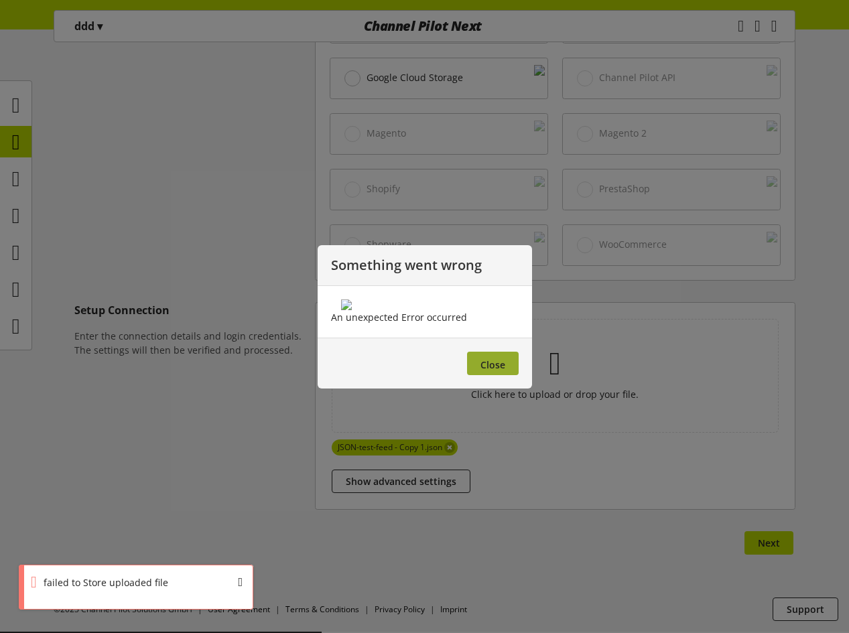
click at [494, 371] on span "Close" at bounding box center [492, 364] width 25 height 13
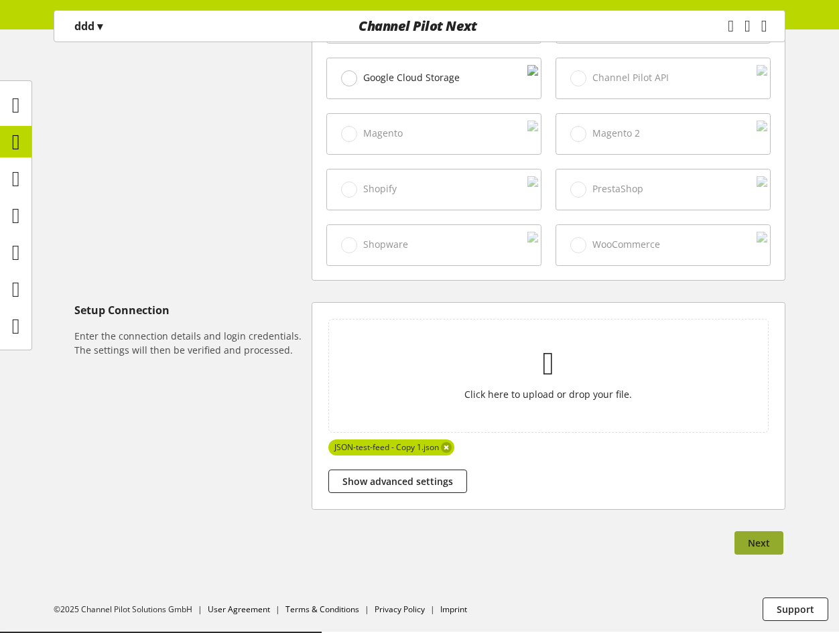
click at [745, 541] on button "Next" at bounding box center [758, 542] width 49 height 23
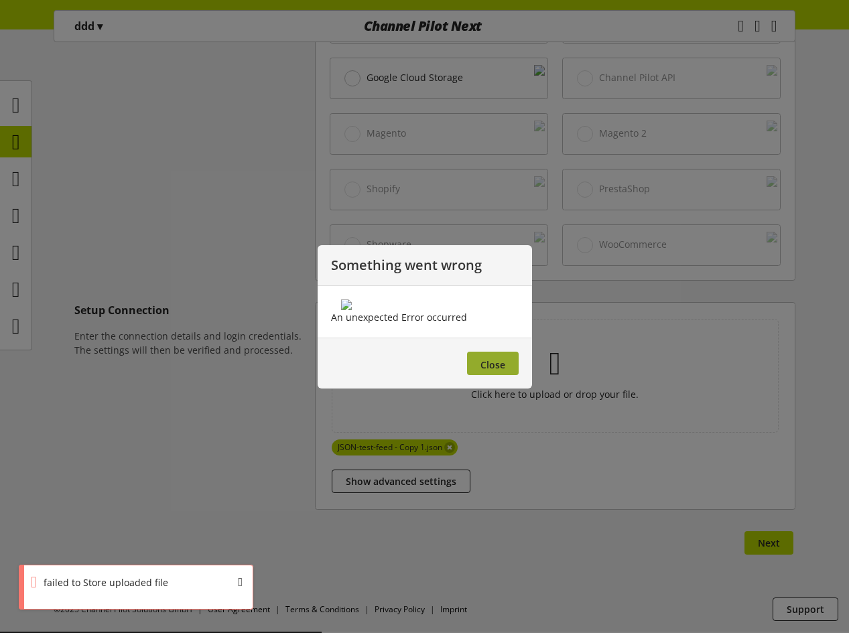
click at [476, 375] on button "Close" at bounding box center [493, 363] width 52 height 23
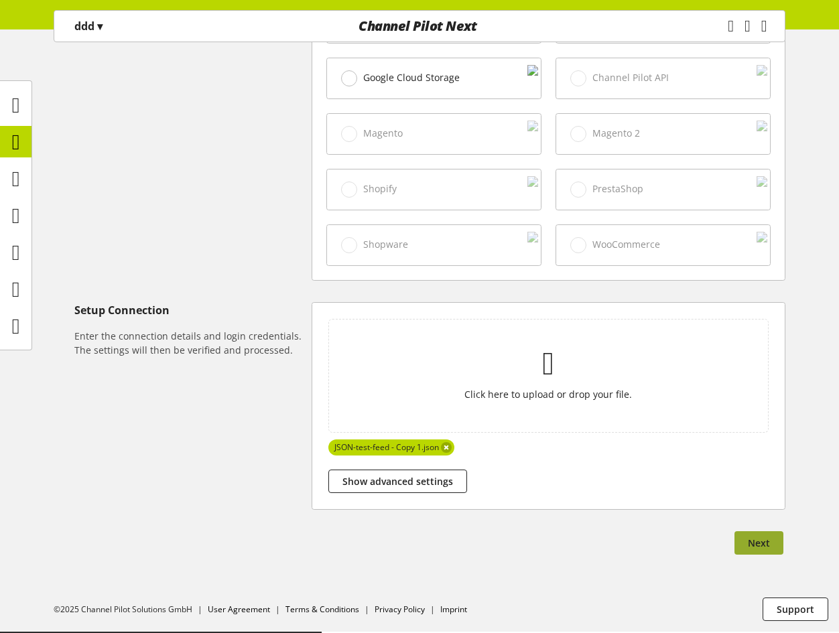
click at [757, 546] on span "Next" at bounding box center [759, 543] width 22 height 14
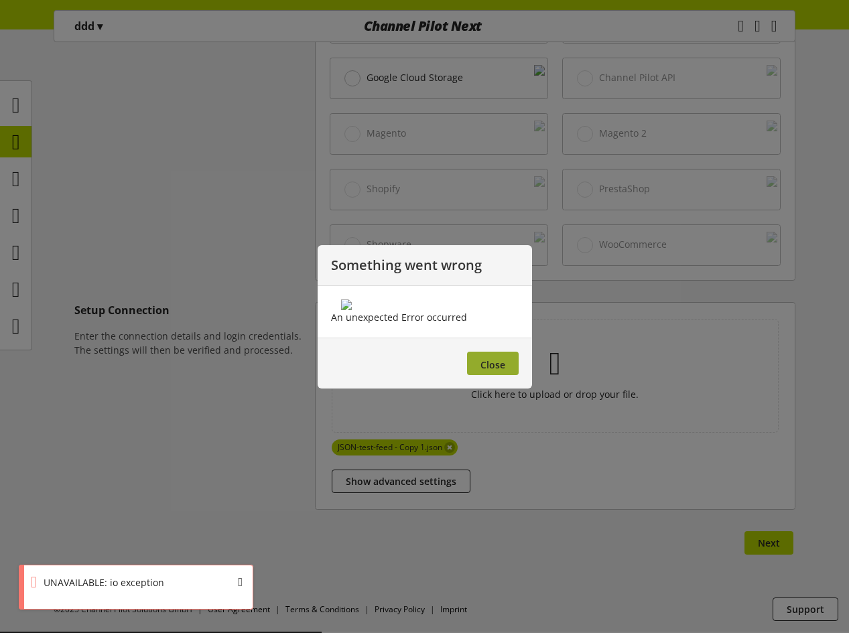
click at [498, 371] on span "Close" at bounding box center [492, 364] width 25 height 13
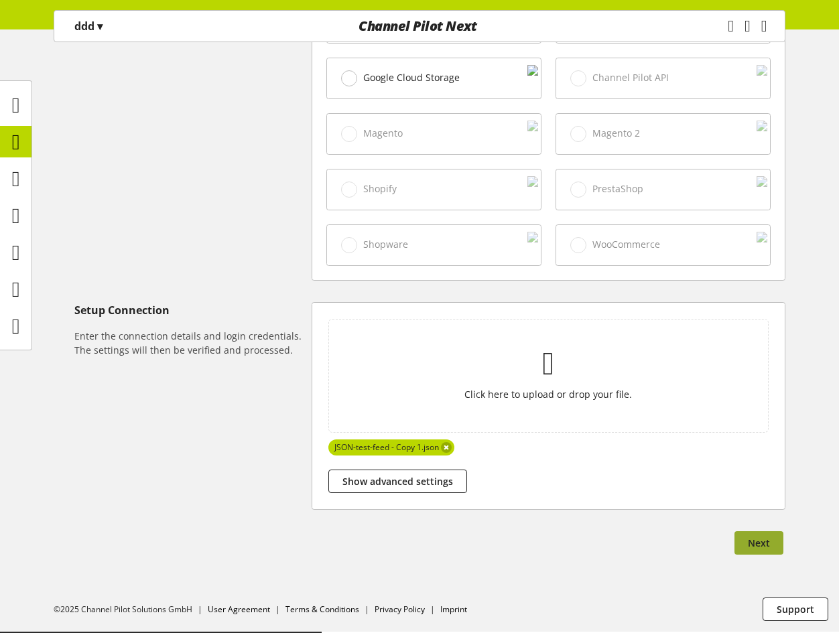
click at [762, 545] on span "Next" at bounding box center [759, 543] width 22 height 14
